Goal: Book appointment/travel/reservation

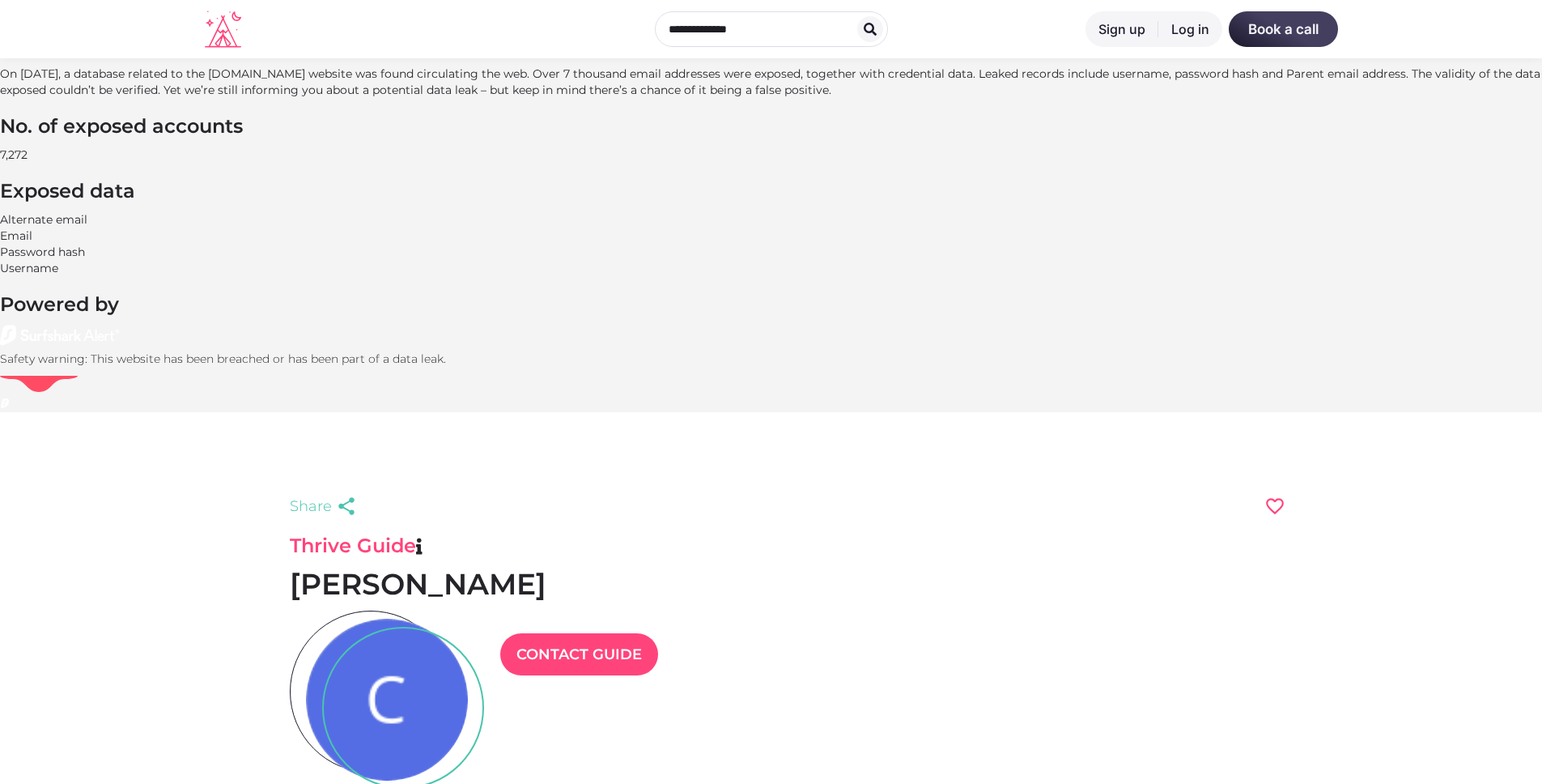
click at [431, 618] on div at bounding box center [387, 699] width 162 height 162
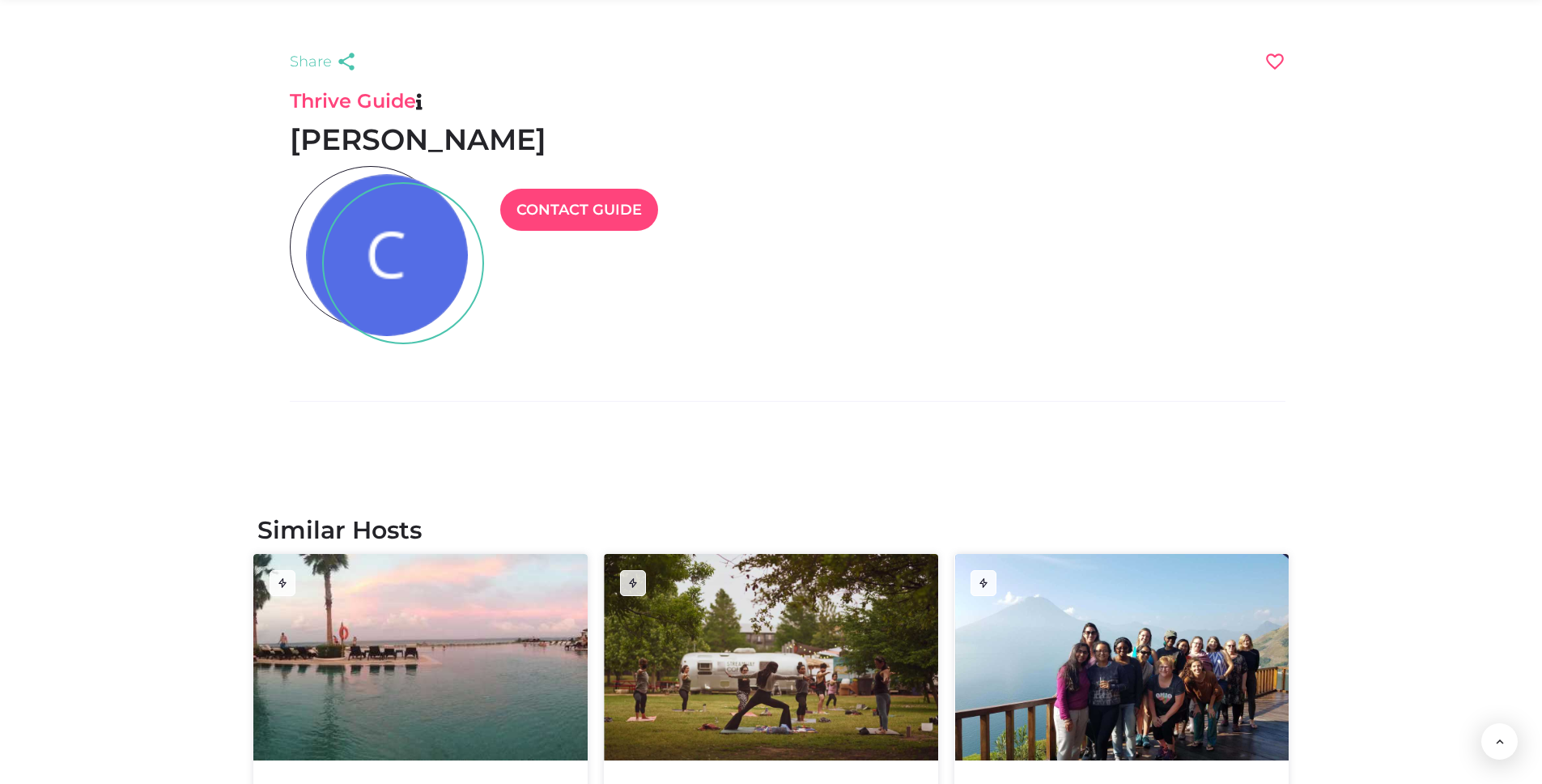
scroll to position [411, 0]
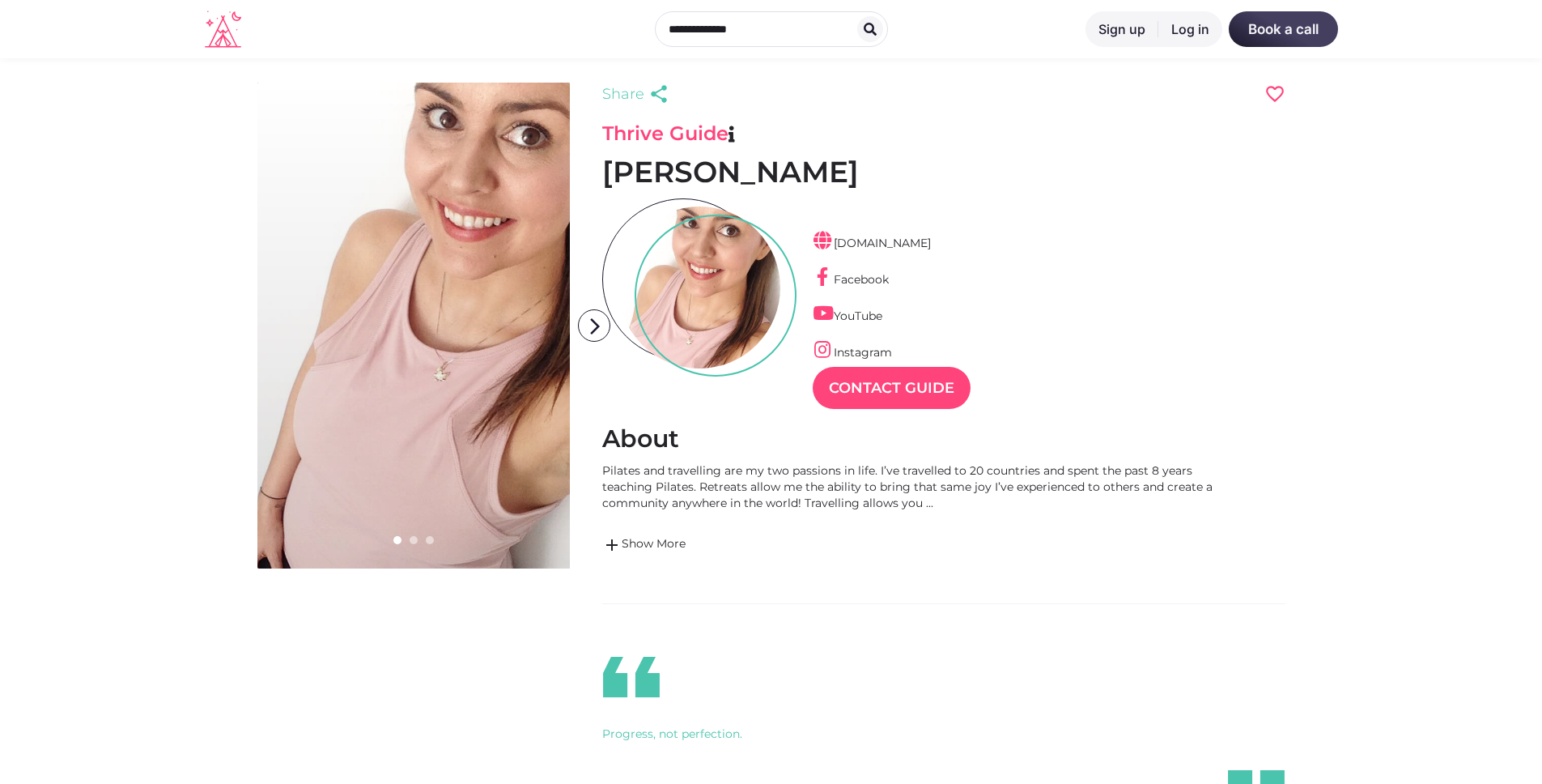
scroll to position [39, 71]
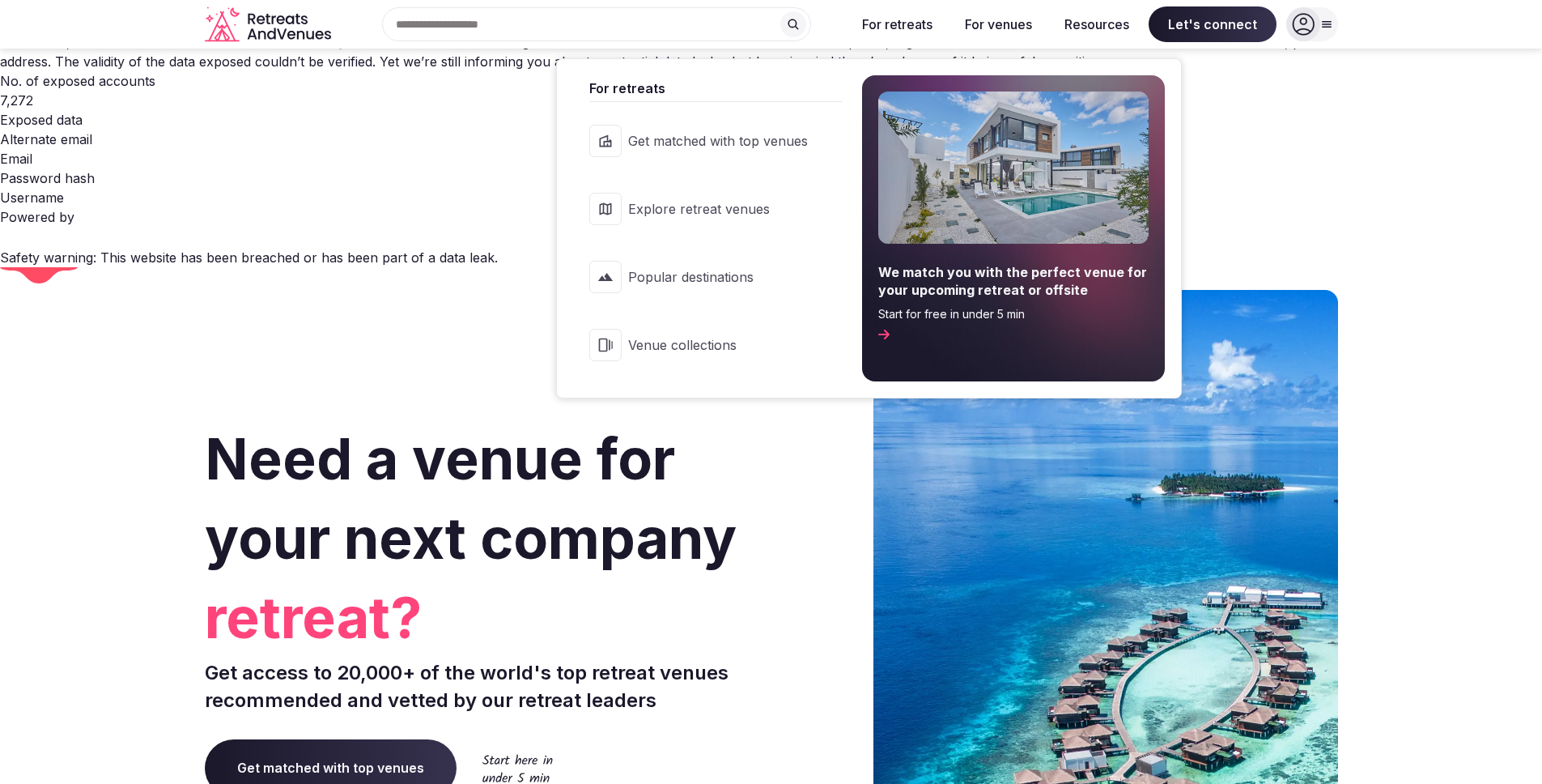
click at [775, 276] on span "Popular destinations" at bounding box center [718, 276] width 180 height 18
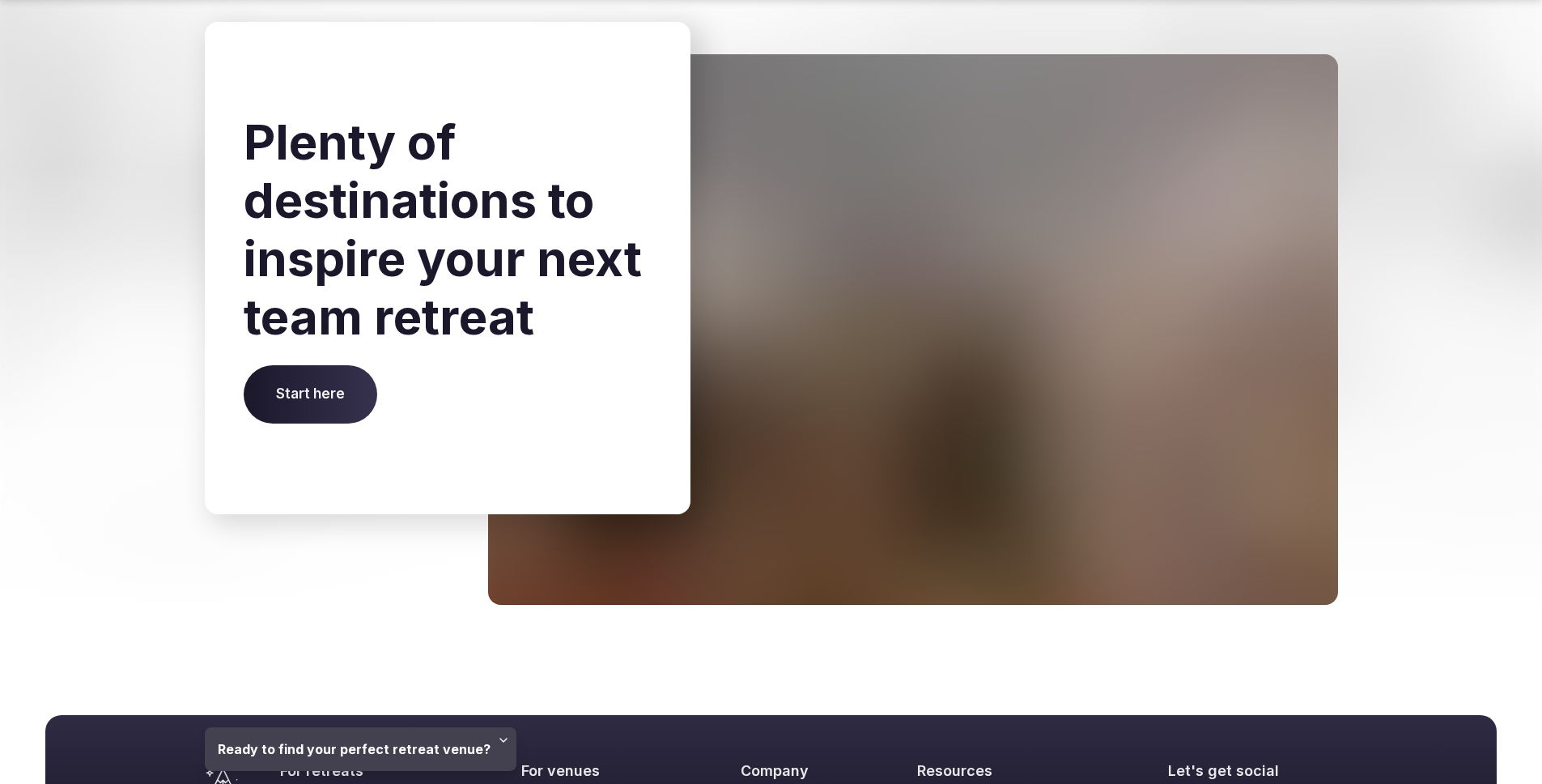
scroll to position [3822, 0]
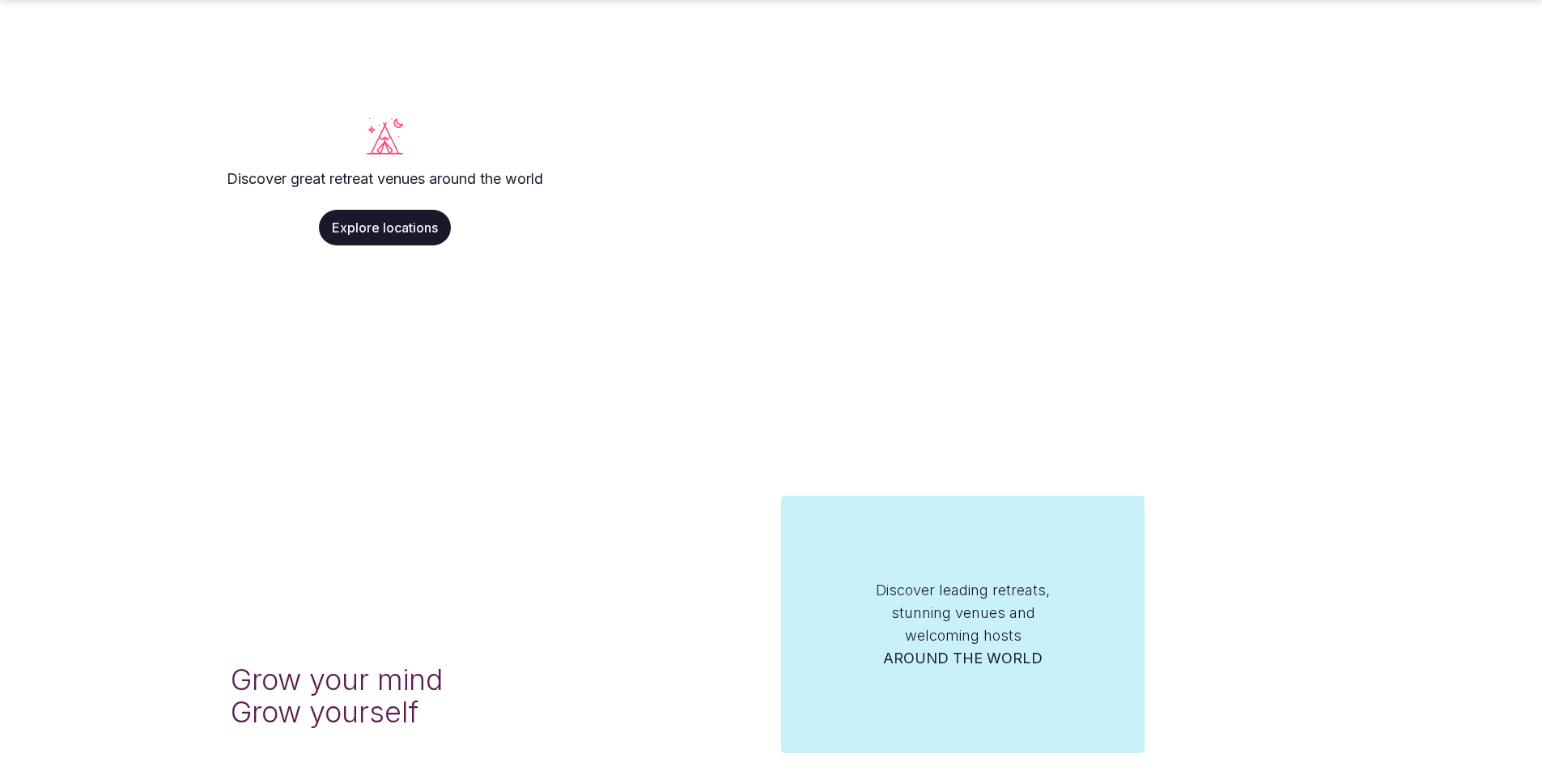
scroll to position [788, 0]
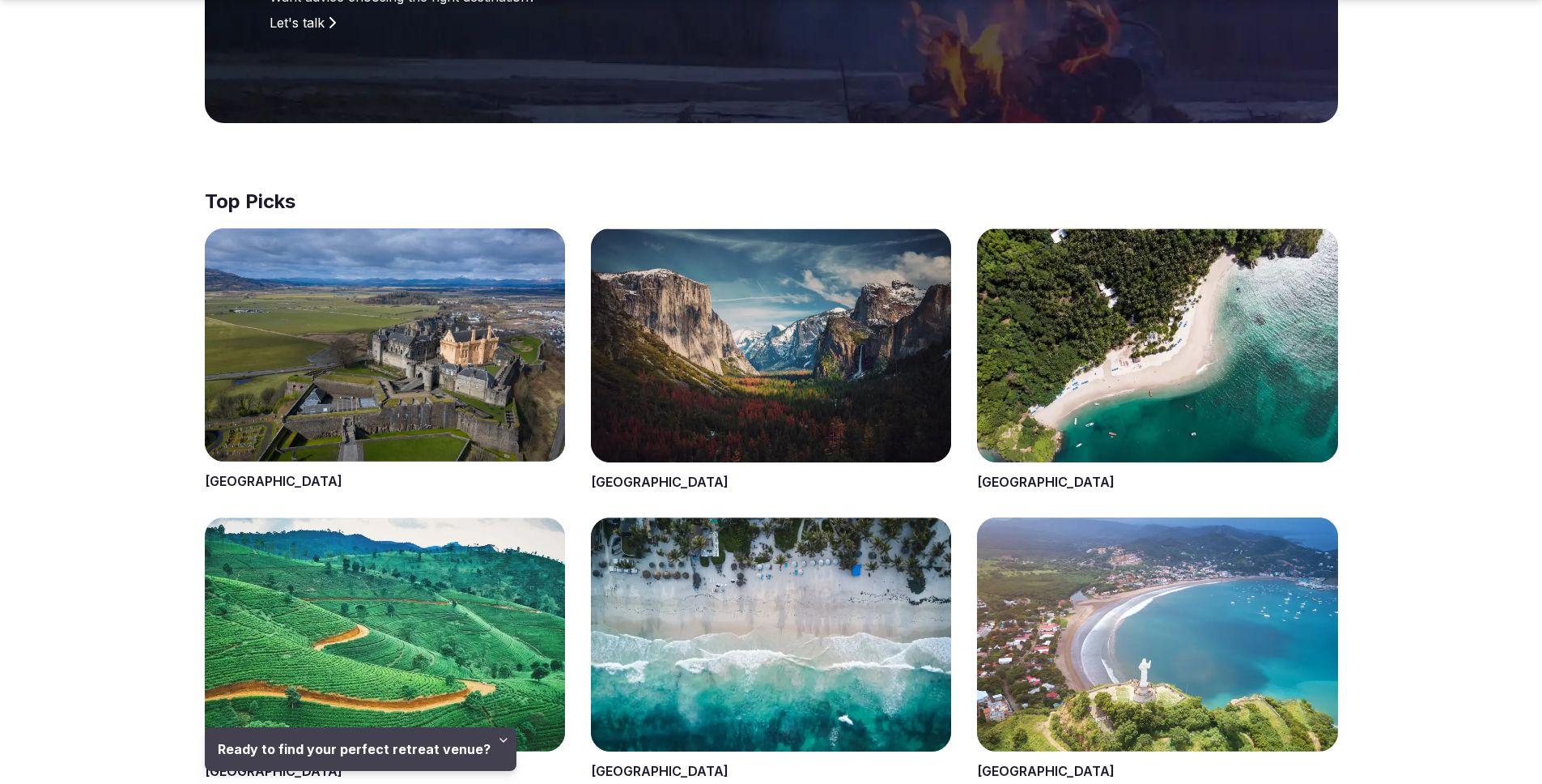
scroll to position [3820, 0]
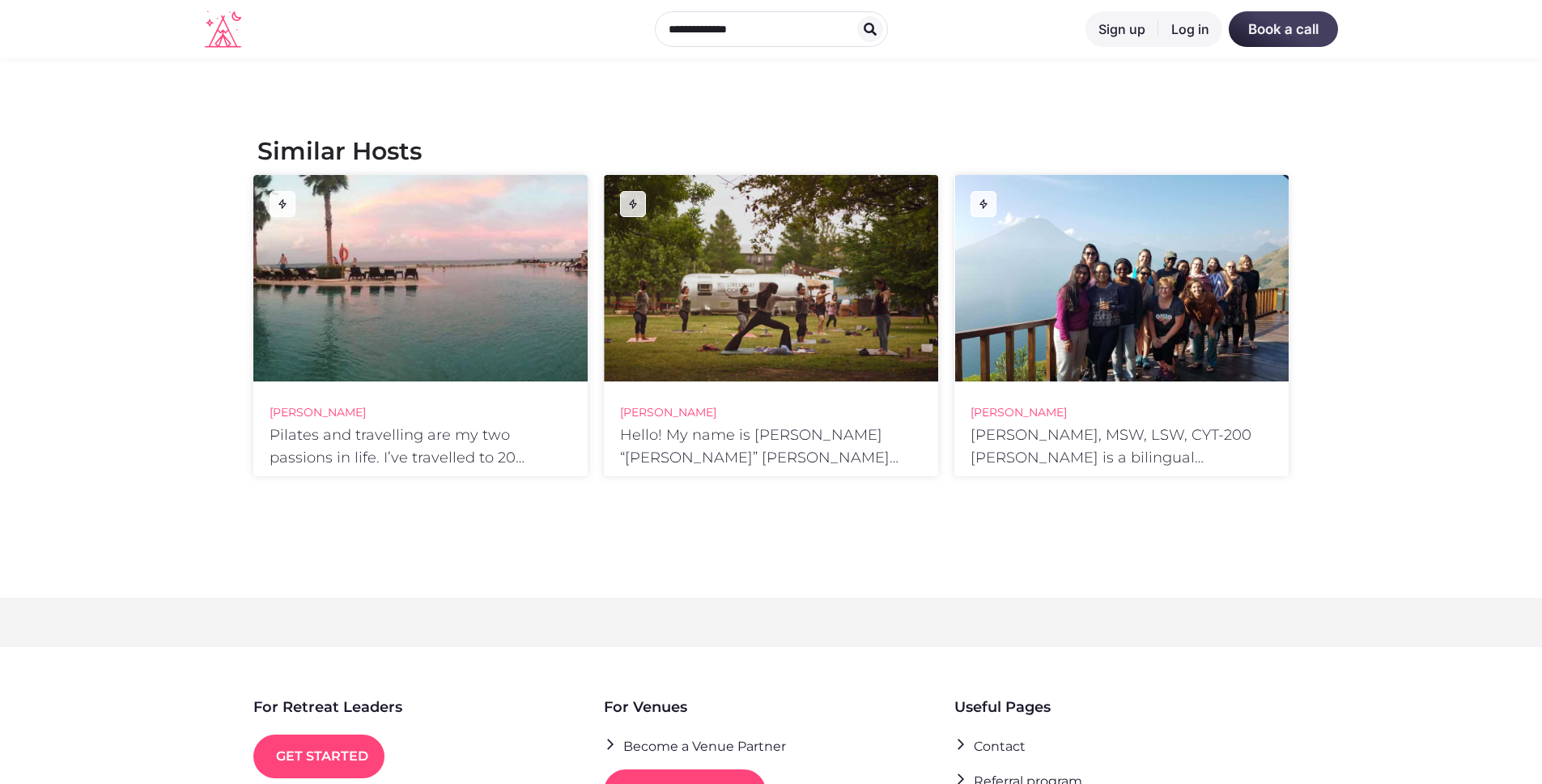
scroll to position [39, 71]
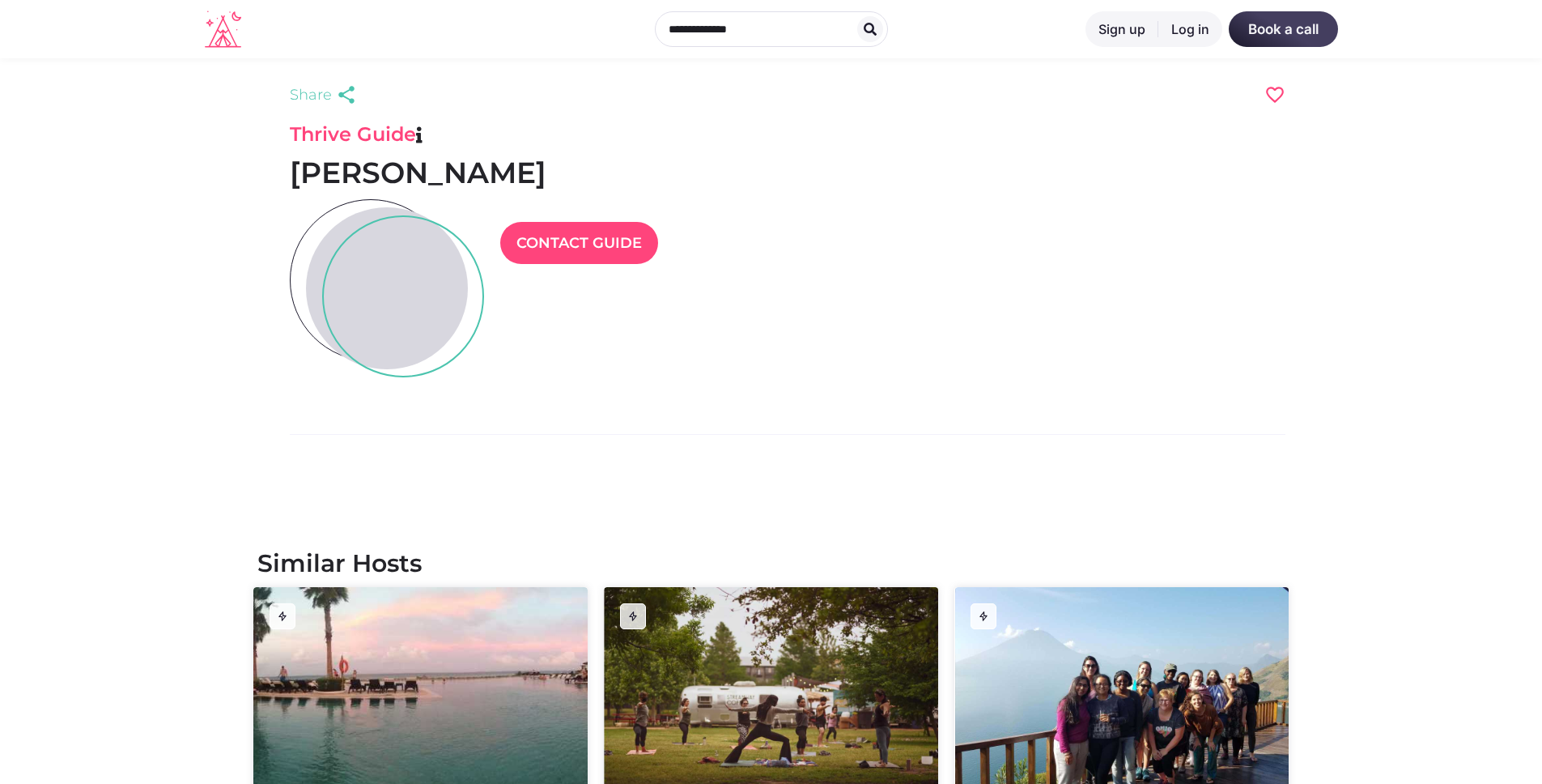
scroll to position [702, 0]
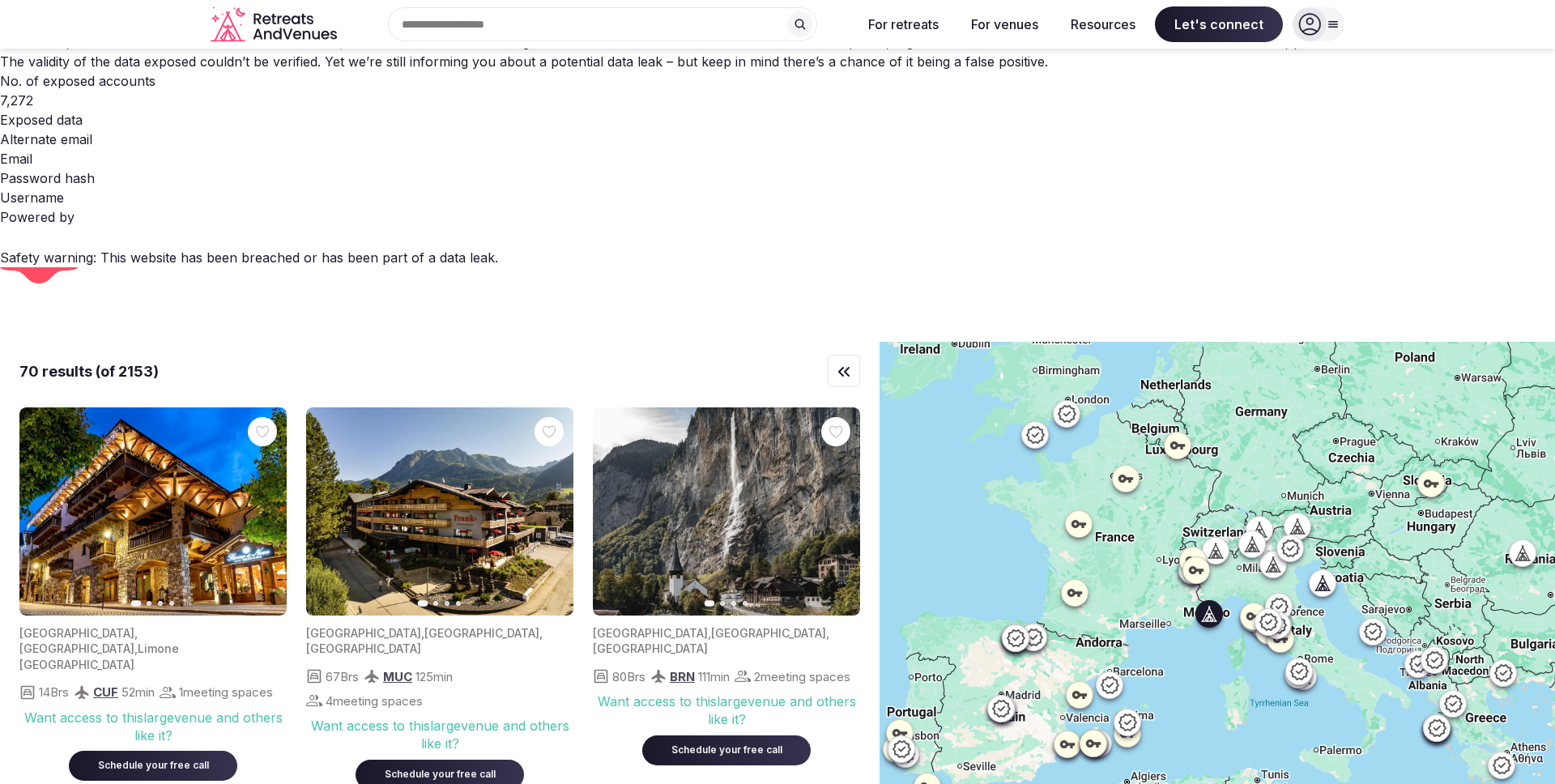
click at [113, 408] on img at bounding box center [153, 512] width 267 height 208
click at [177, 408] on img at bounding box center [153, 512] width 267 height 208
click at [182, 408] on img at bounding box center [153, 512] width 267 height 208
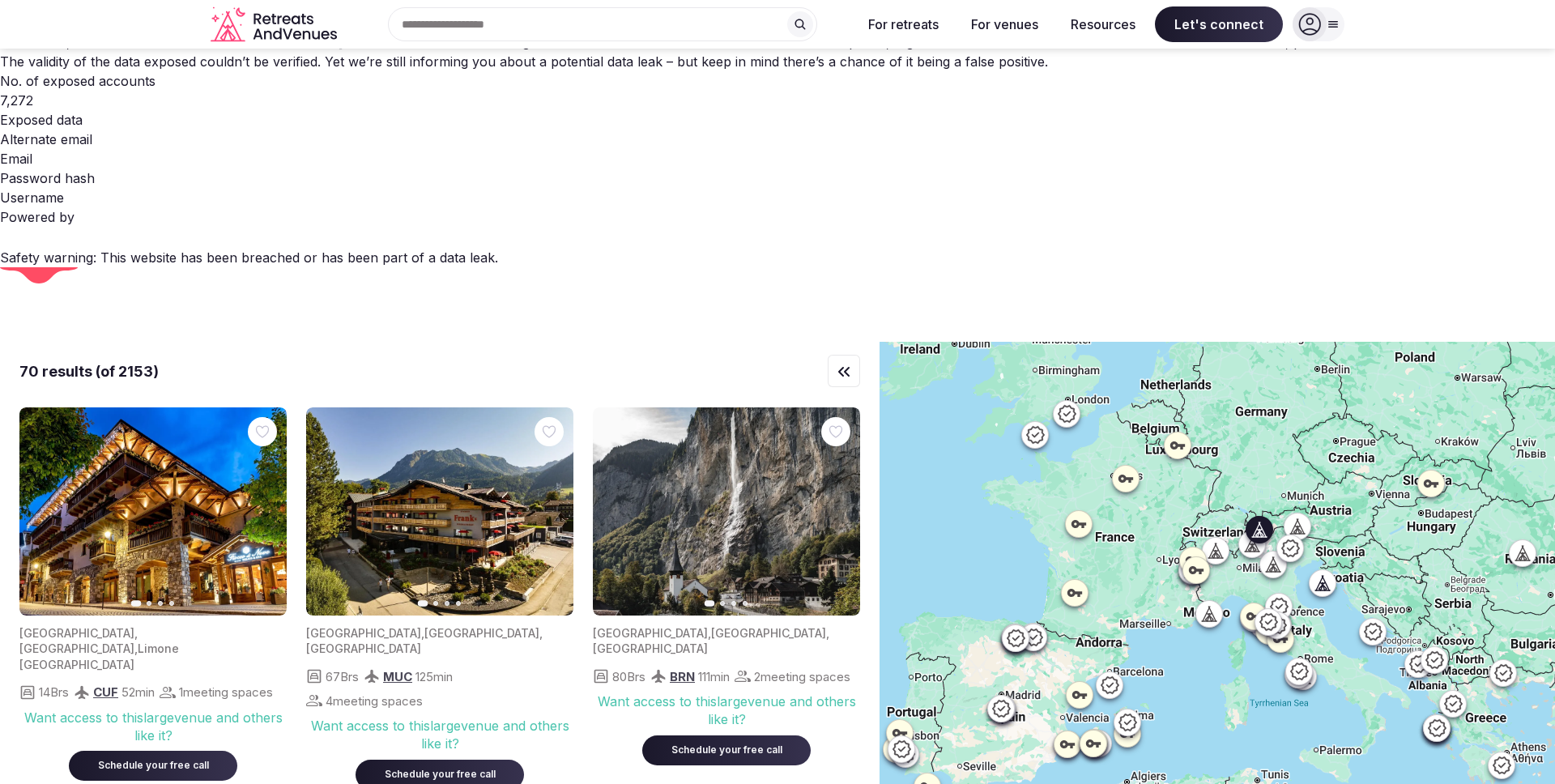
click at [403, 408] on img at bounding box center [440, 512] width 267 height 208
click at [412, 717] on div "Want access to this large venue and others like it?" at bounding box center [440, 734] width 267 height 36
click at [419, 767] on div "Schedule your free call" at bounding box center [440, 774] width 129 height 13
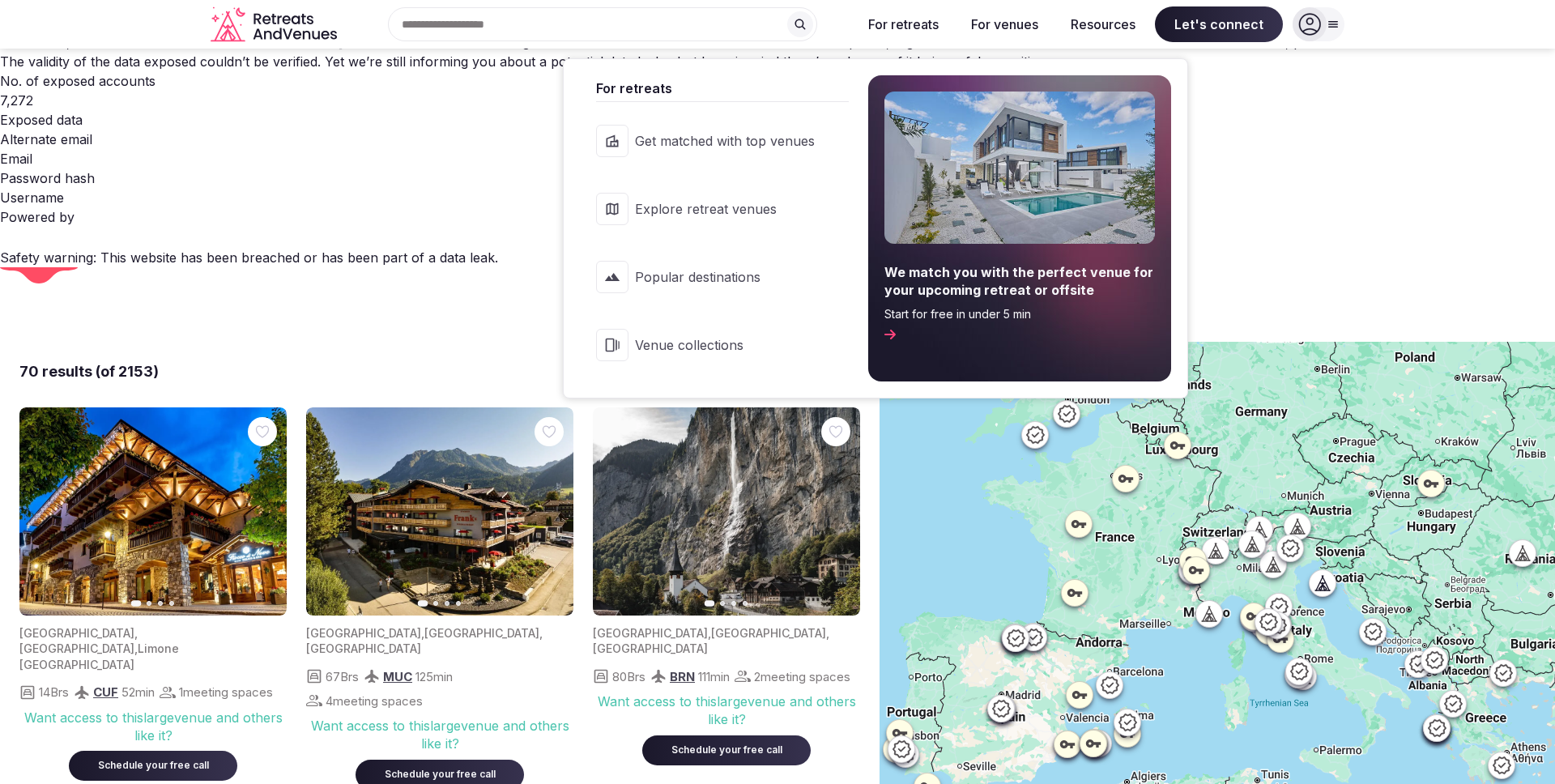
click at [775, 271] on span "Popular destinations" at bounding box center [725, 276] width 180 height 18
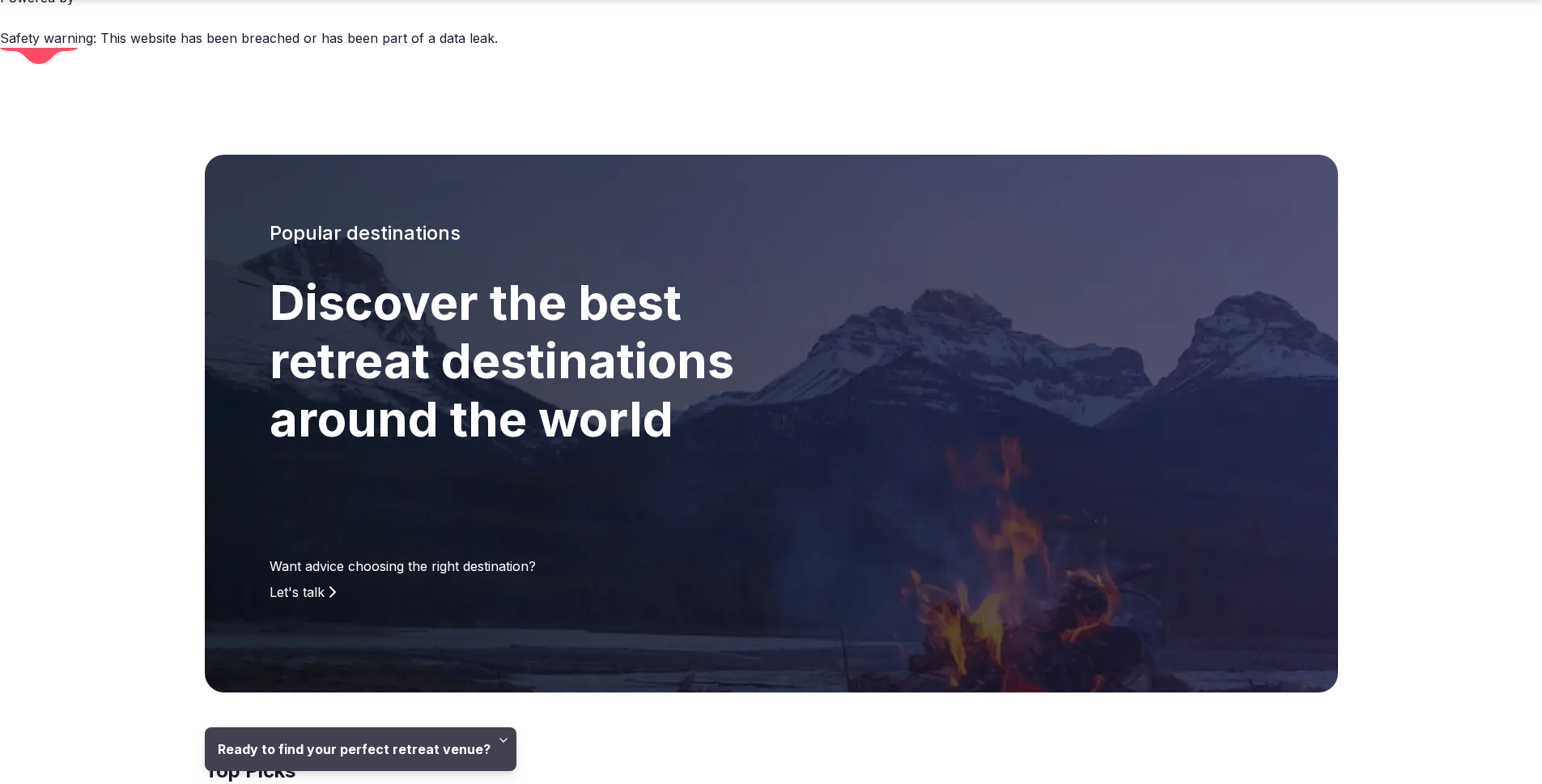
scroll to position [337, 0]
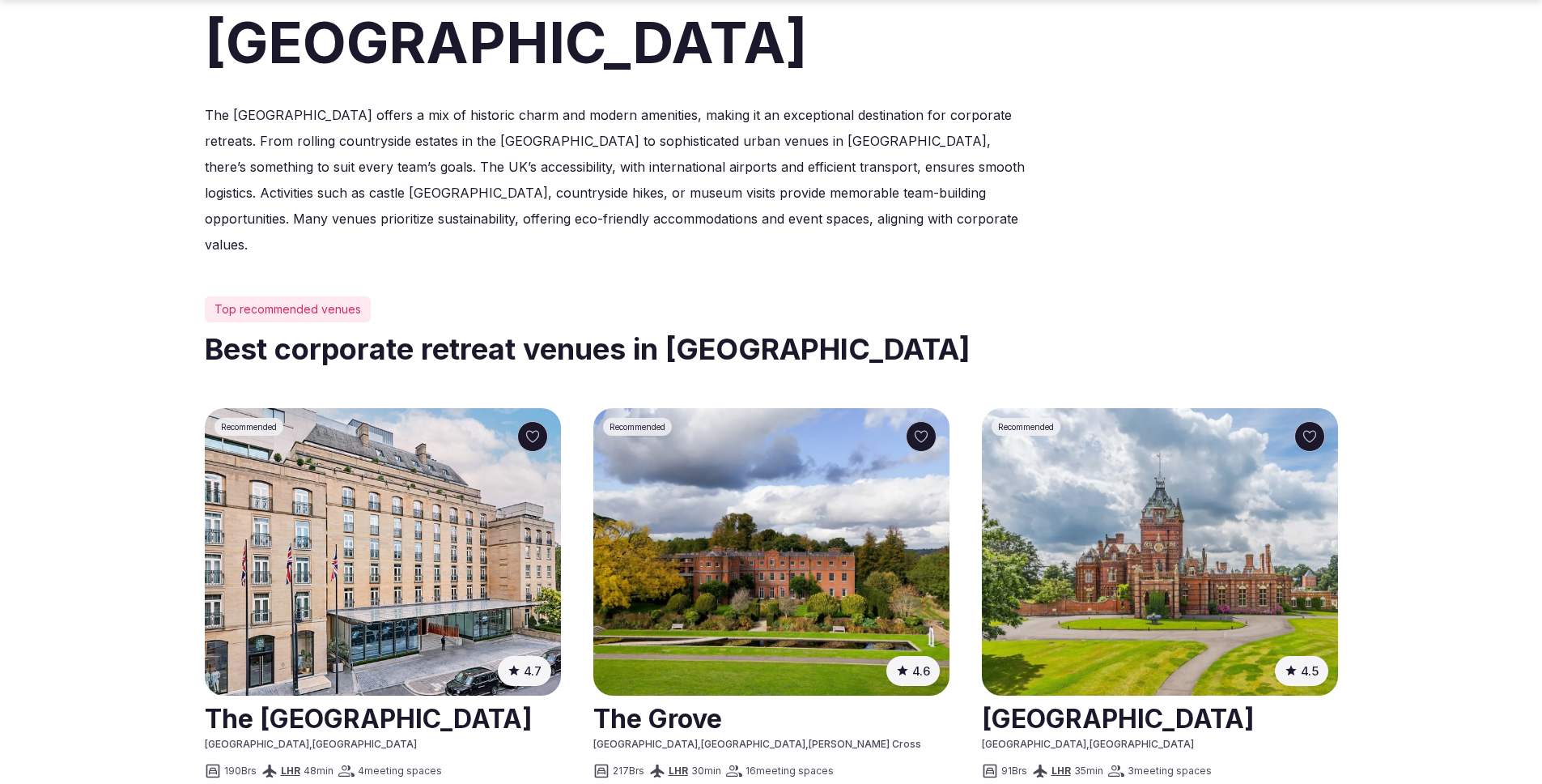
click at [404, 408] on img at bounding box center [383, 552] width 356 height 287
